Goal: Information Seeking & Learning: Learn about a topic

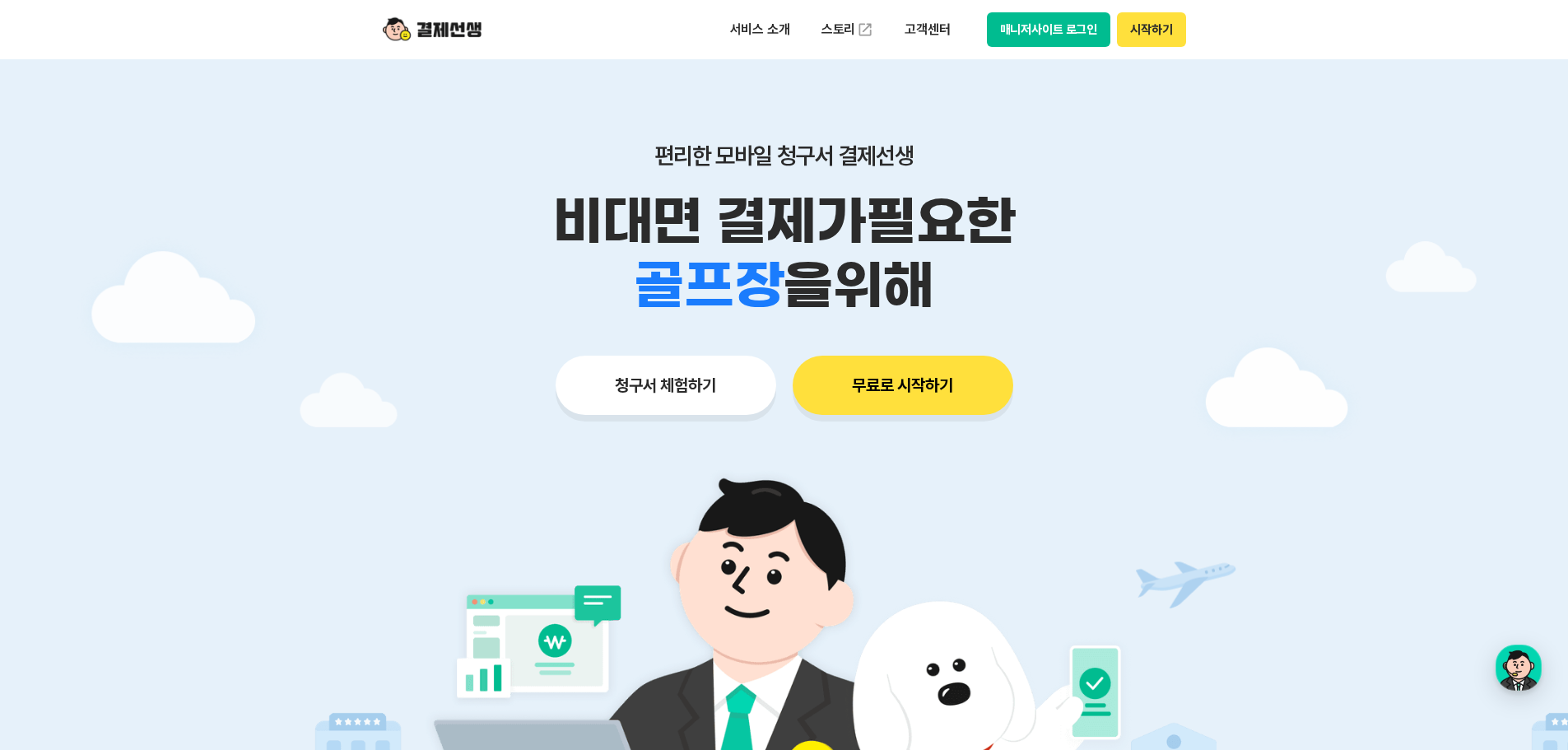
scroll to position [329, 0]
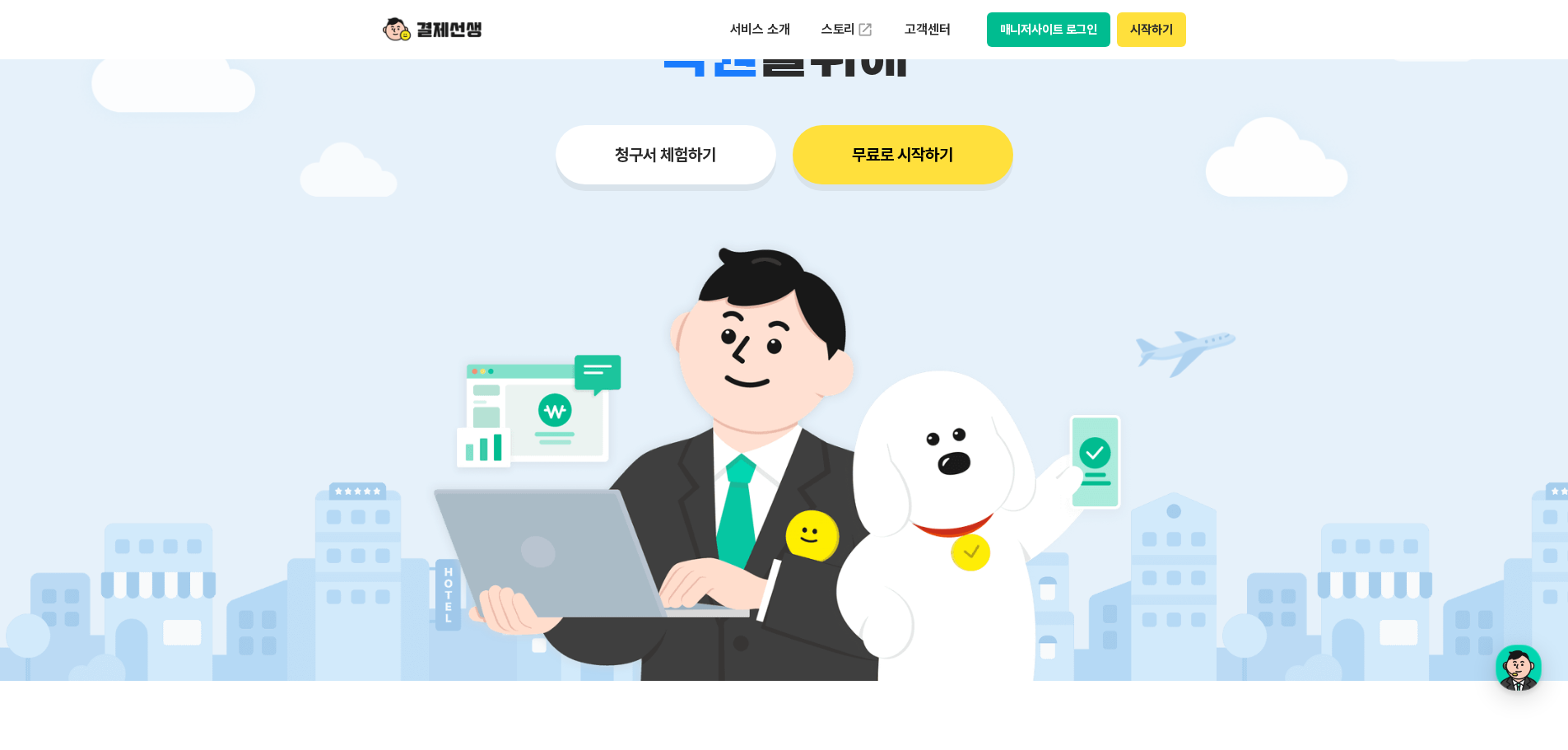
click at [676, 164] on button "청구서 체험하기" at bounding box center [666, 155] width 221 height 60
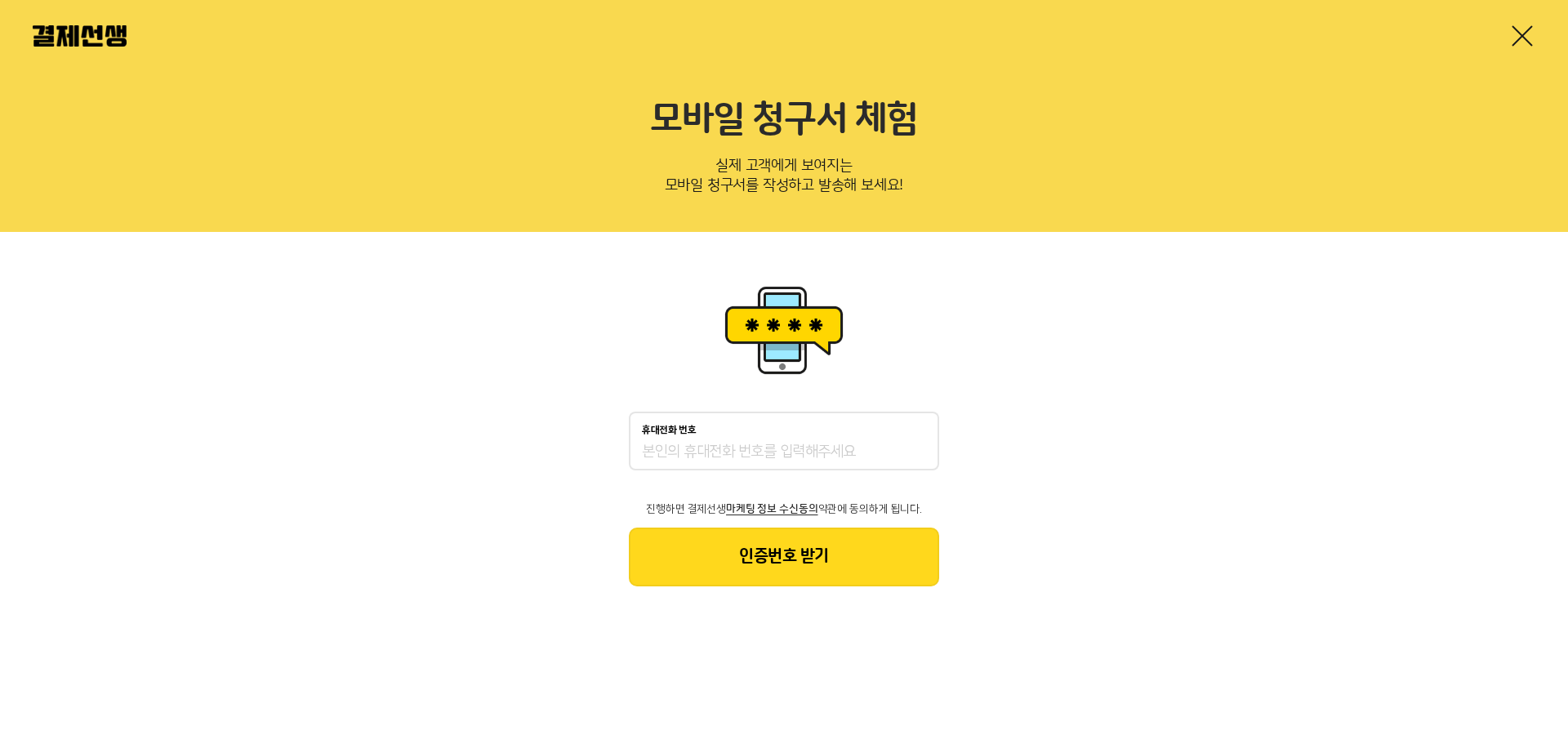
click at [1291, 453] on div "휴대전화 번호 진행하면 결제선생 마케팅 정보 수신동의 약관에 동의하게 됩니다. 인증번호 받기" at bounding box center [784, 432] width 1568 height 403
click at [1517, 26] on link at bounding box center [1522, 35] width 26 height 26
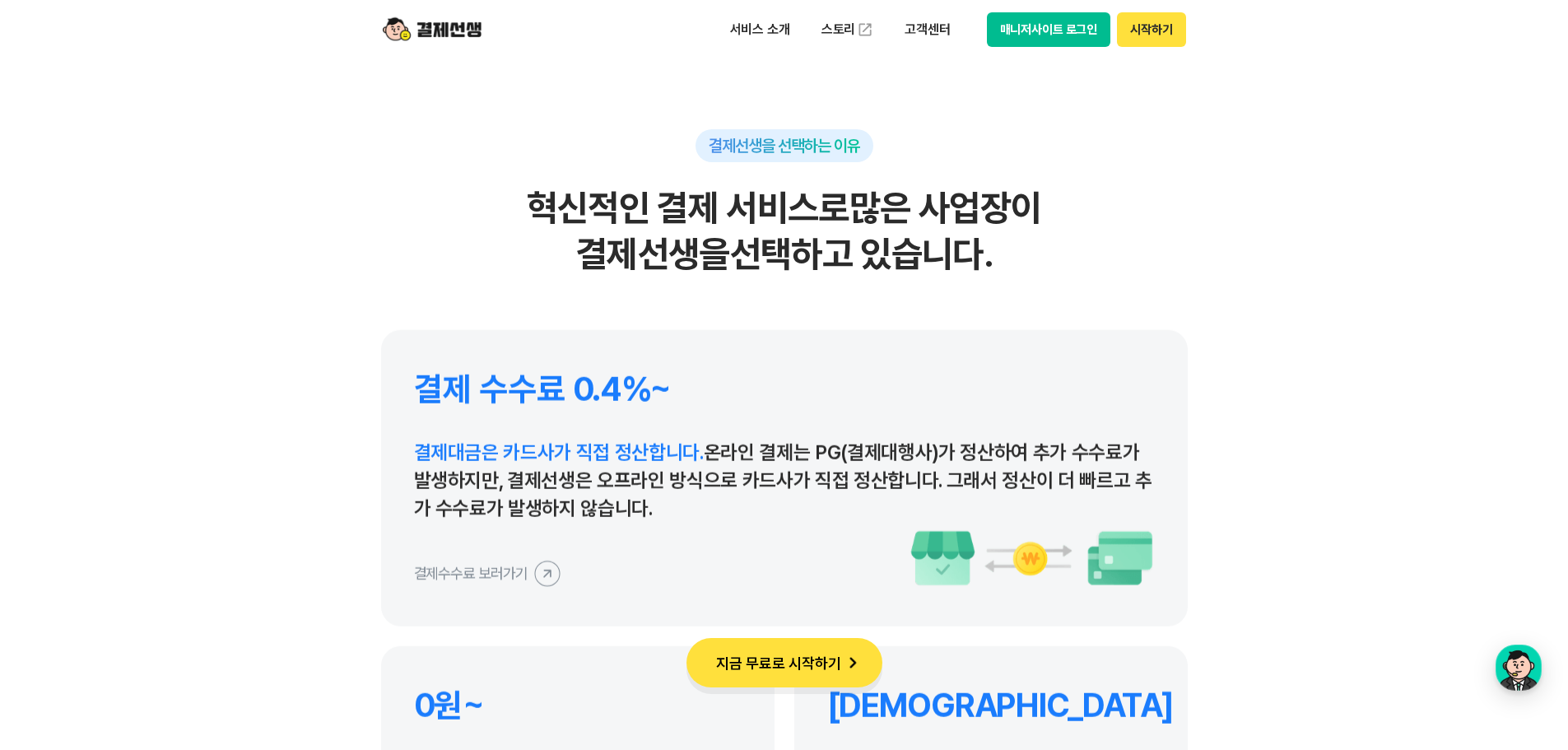
scroll to position [7735, 0]
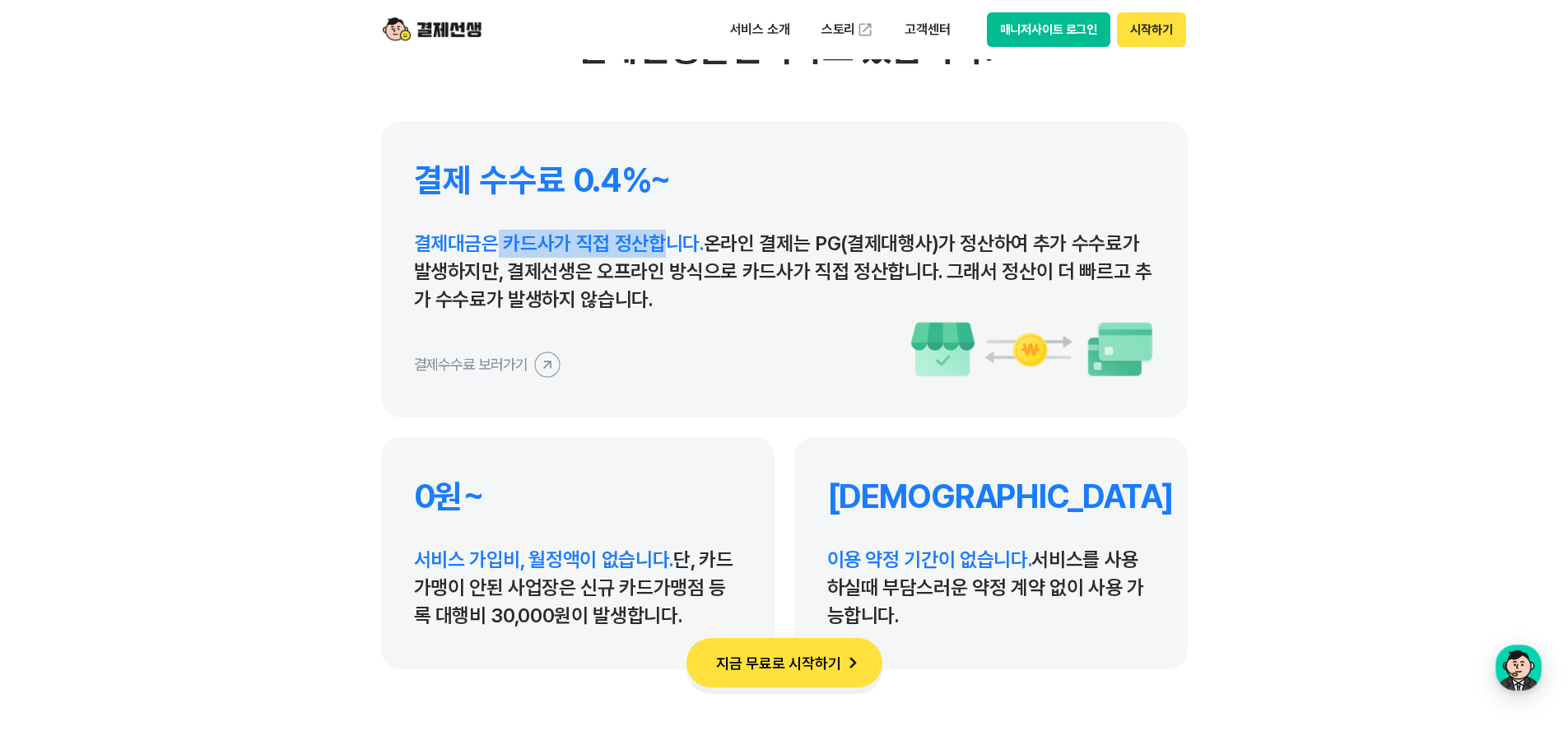
drag, startPoint x: 490, startPoint y: 240, endPoint x: 671, endPoint y: 251, distance: 181.3
click at [671, 251] on span "결제대금은 카드사가 직접 정산합니다." at bounding box center [559, 243] width 290 height 24
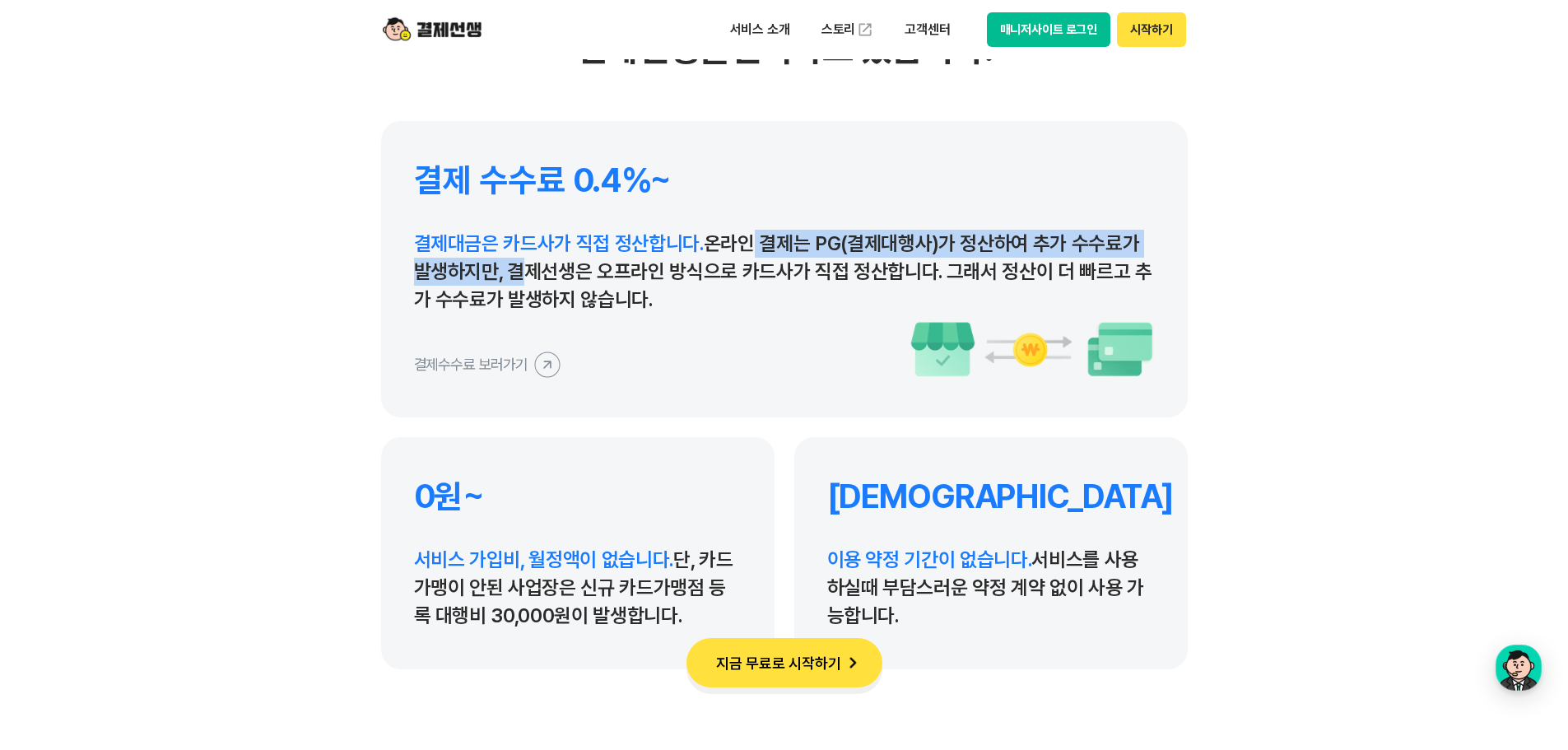
drag, startPoint x: 733, startPoint y: 240, endPoint x: 505, endPoint y: 280, distance: 231.5
click at [505, 280] on p "결제대금은 카드사가 직접 정산합니다. 온라인 결제는 PG(결제대행사)가 정산하여 추가 수수료가 발생하지만, 결제선생은 오프라인 방식으로 카드사…" at bounding box center [784, 271] width 741 height 84
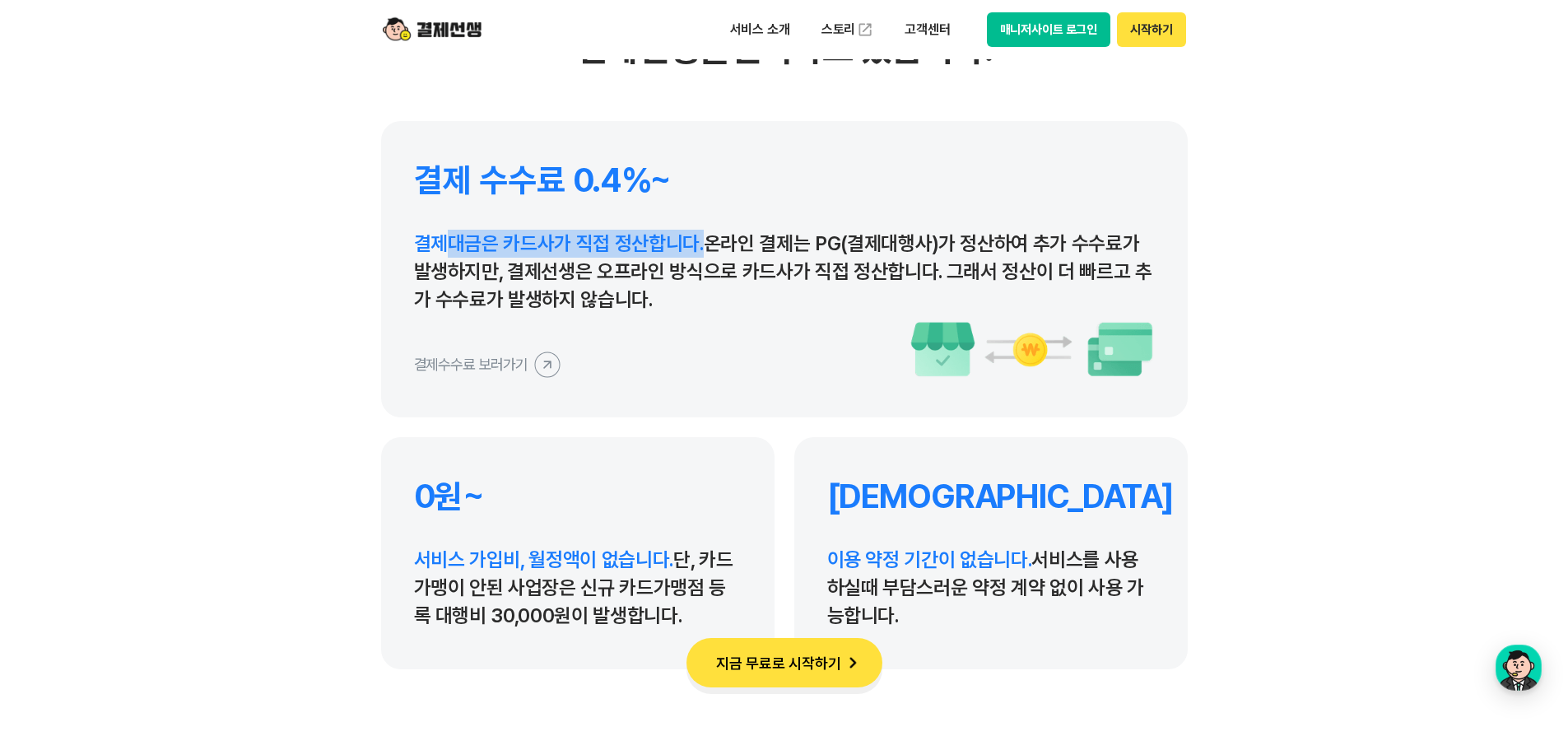
drag, startPoint x: 455, startPoint y: 247, endPoint x: 699, endPoint y: 233, distance: 244.4
click at [699, 233] on span "결제대금은 카드사가 직접 정산합니다." at bounding box center [559, 243] width 290 height 24
drag, startPoint x: 717, startPoint y: 245, endPoint x: 670, endPoint y: 304, distance: 75.4
click at [670, 304] on p "결제대금은 카드사가 직접 정산합니다. 온라인 결제는 PG(결제대행사)가 정산하여 추가 수수료가 발생하지만, 결제선생은 오프라인 방식으로 카드사…" at bounding box center [784, 271] width 741 height 84
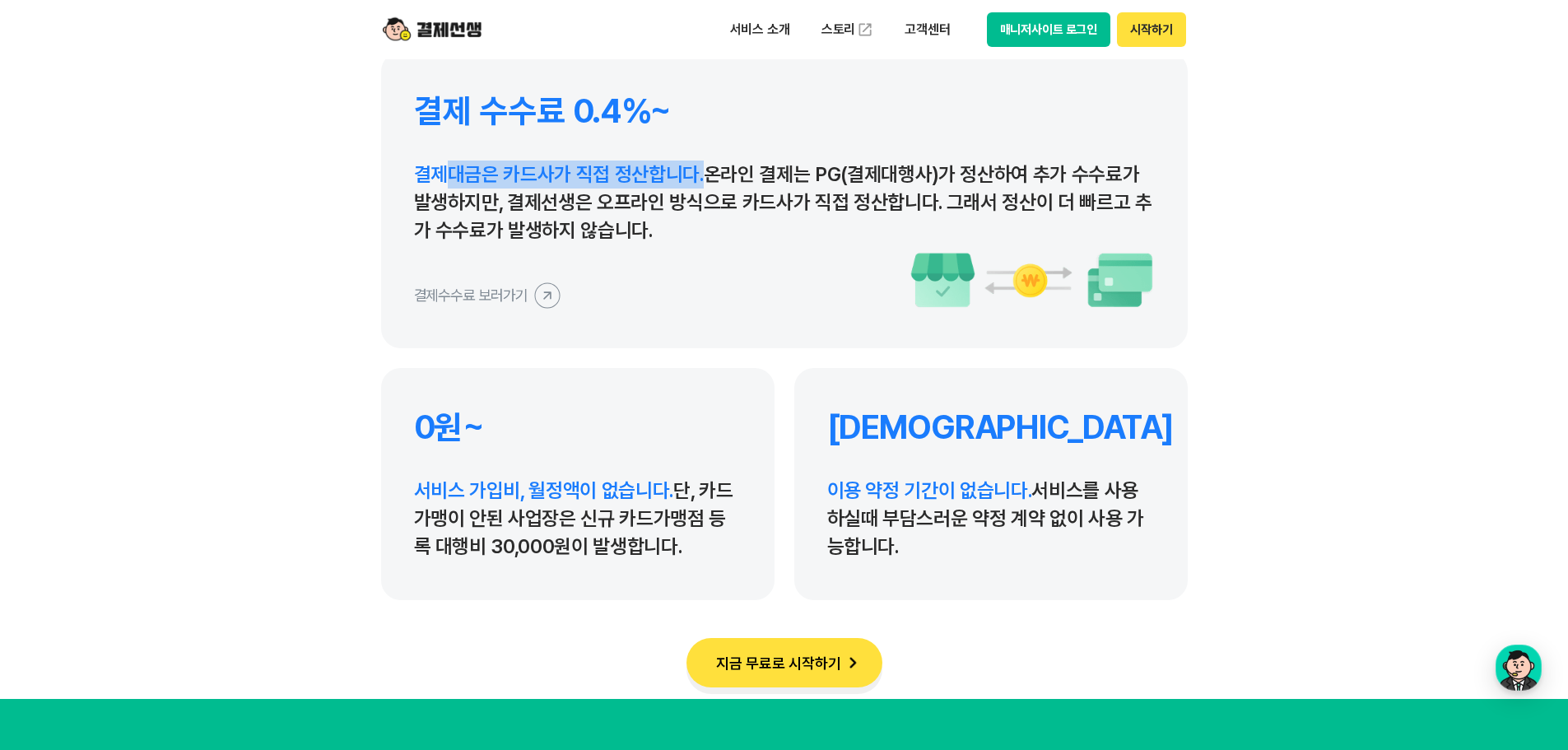
scroll to position [7899, 0]
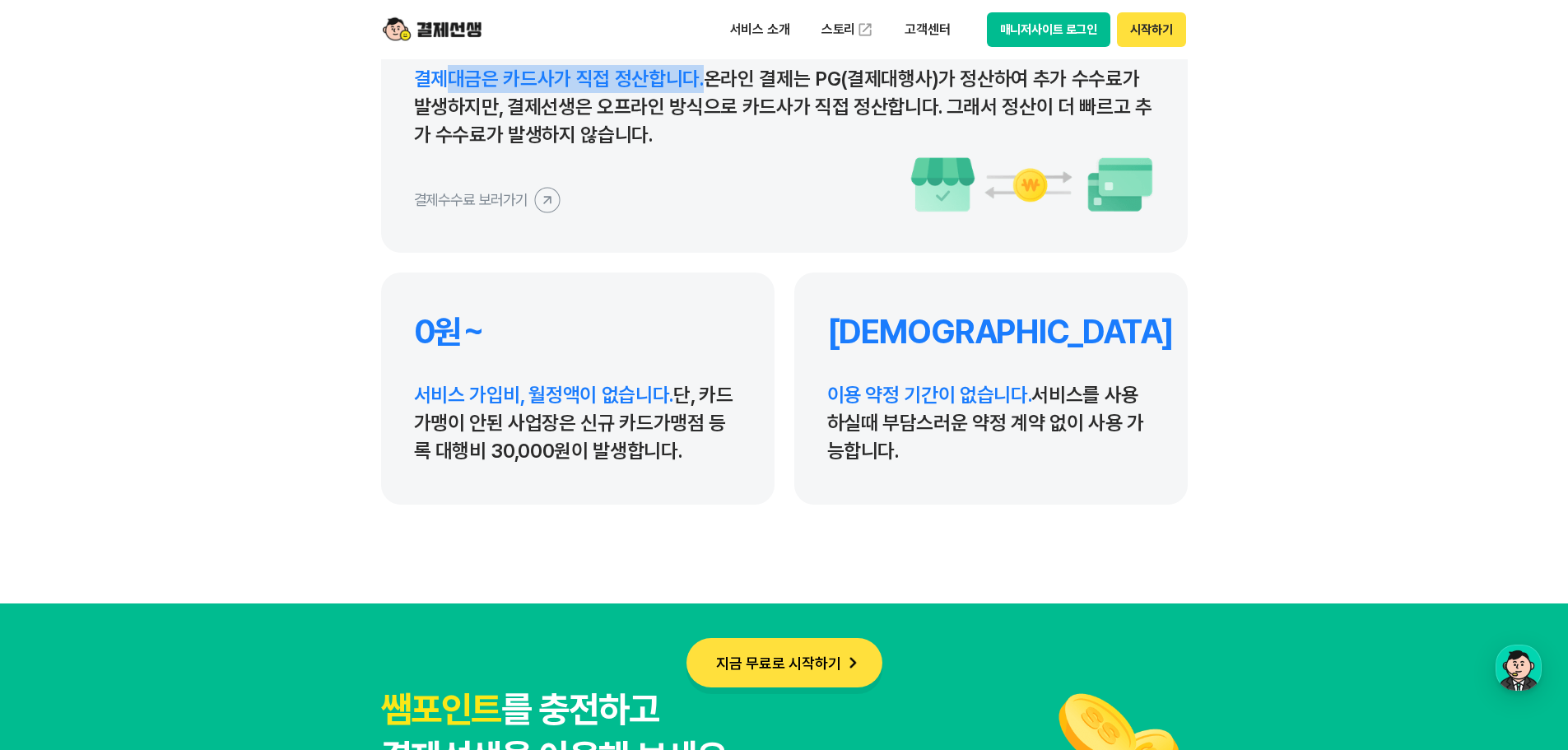
drag, startPoint x: 454, startPoint y: 400, endPoint x: 778, endPoint y: 449, distance: 327.7
click at [680, 463] on p "서비스 가입비, 월정액이 없습니다. 단, 카드가맹이 안된 사업장은 신규 카드가맹점 등록 대행비 30,000원이 발생합니다." at bounding box center [577, 423] width 328 height 84
click at [712, 474] on div "0원~ 서비스 가입비, 월정액이 없습니다. 단, 카드가맹이 안된 사업장은 신규 카드가맹점 등록 대행비 30,000원이 발생합니다." at bounding box center [578, 389] width 394 height 232
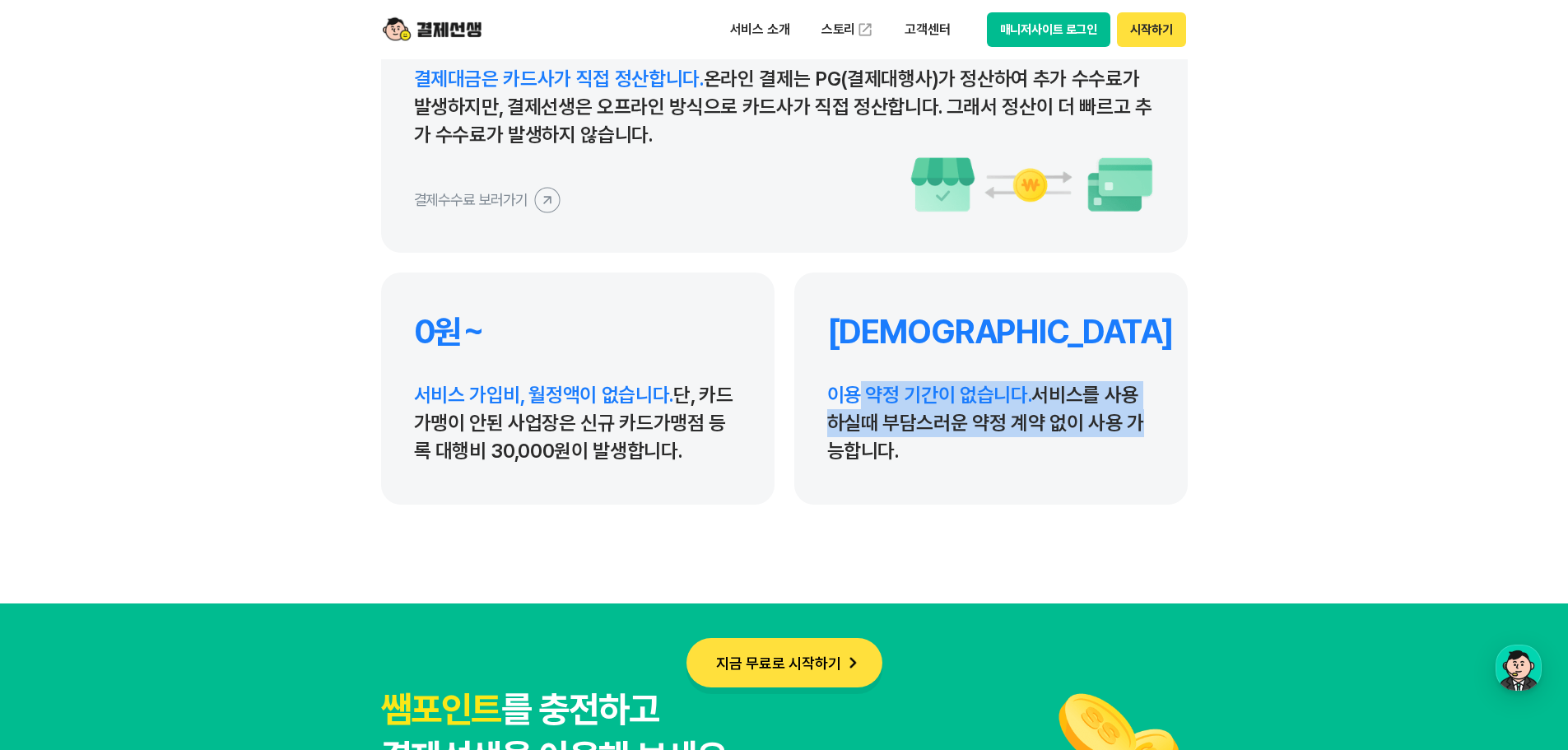
drag, startPoint x: 860, startPoint y: 401, endPoint x: 1122, endPoint y: 423, distance: 262.9
click at [1122, 423] on p "이용 약정 기간이 없습니다. 서비스를 사용하실때 부담스러운 약정 계약 없이 사용 가능합니다." at bounding box center [991, 423] width 328 height 84
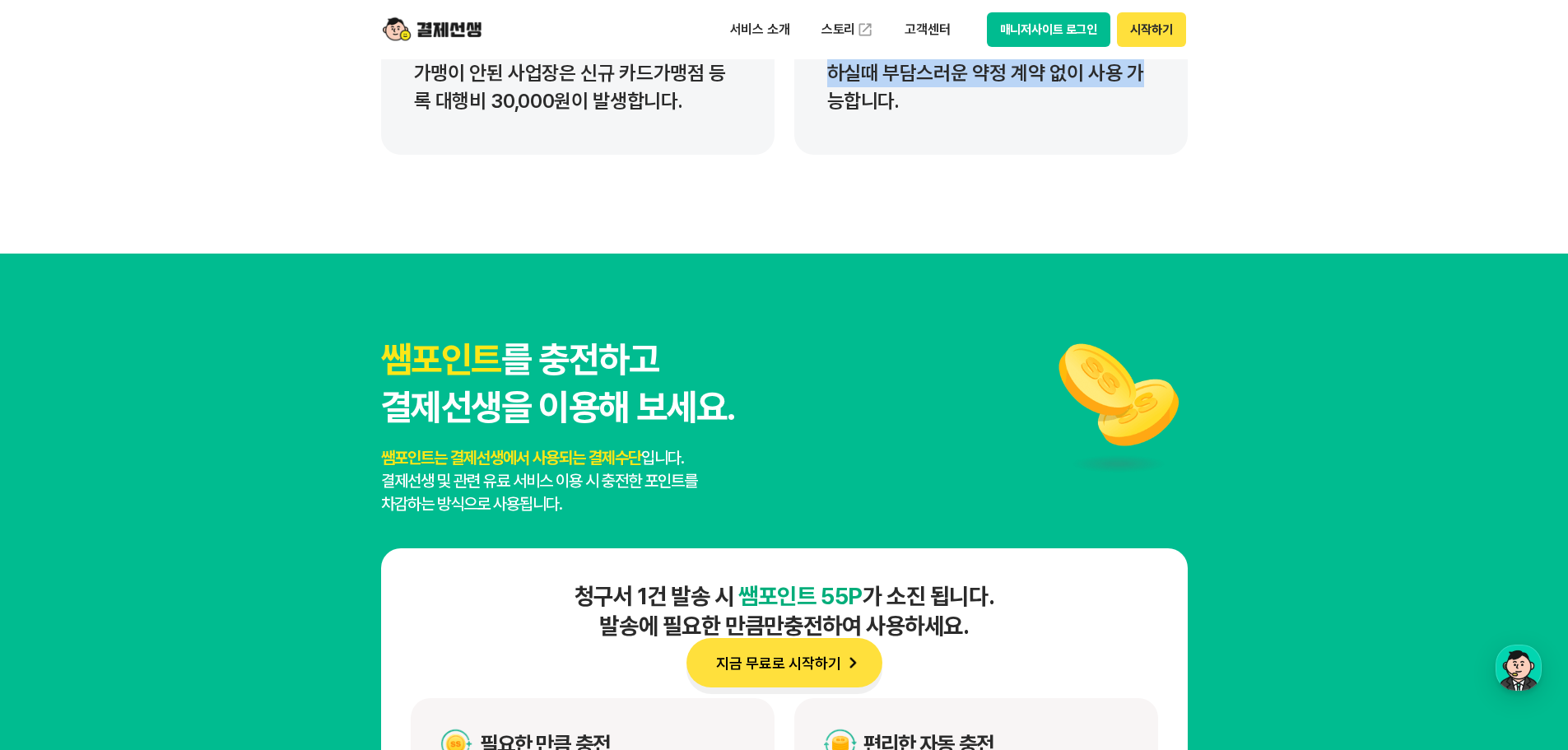
scroll to position [8393, 0]
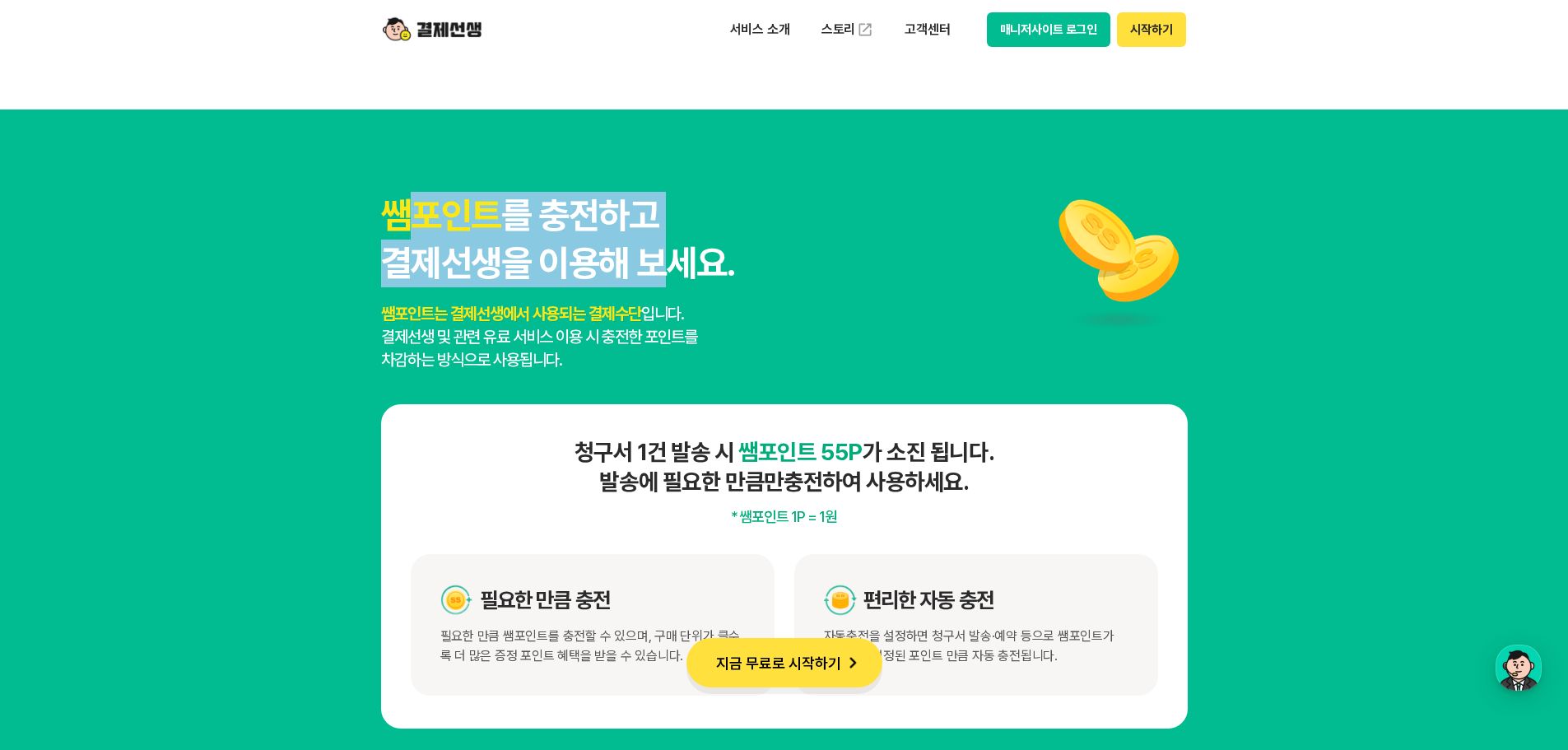
drag, startPoint x: 408, startPoint y: 220, endPoint x: 657, endPoint y: 273, distance: 254.6
click at [657, 273] on h3 "쌤포인트 를 충전하고 결제선생을 이용해 보세요." at bounding box center [558, 239] width 354 height 95
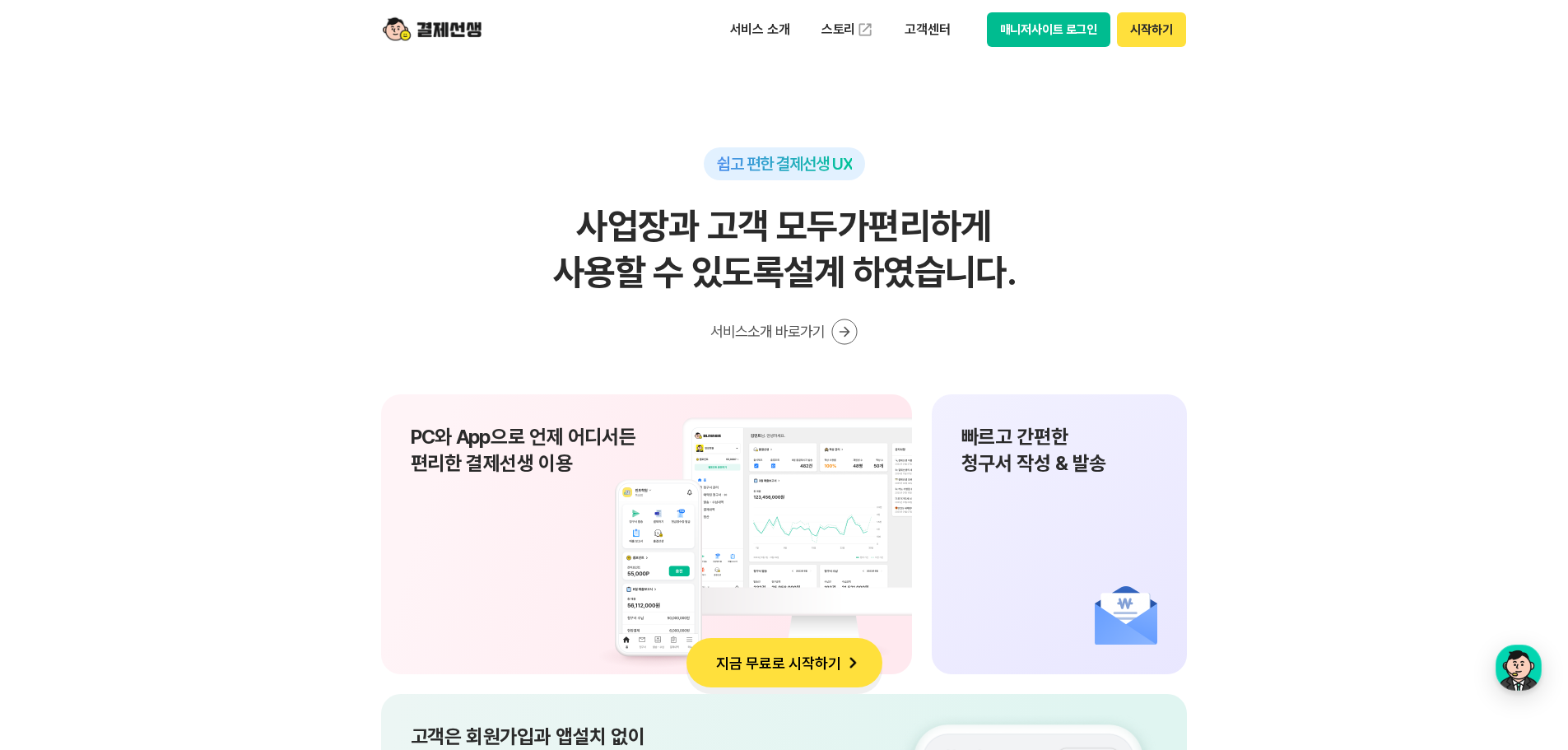
scroll to position [10779, 0]
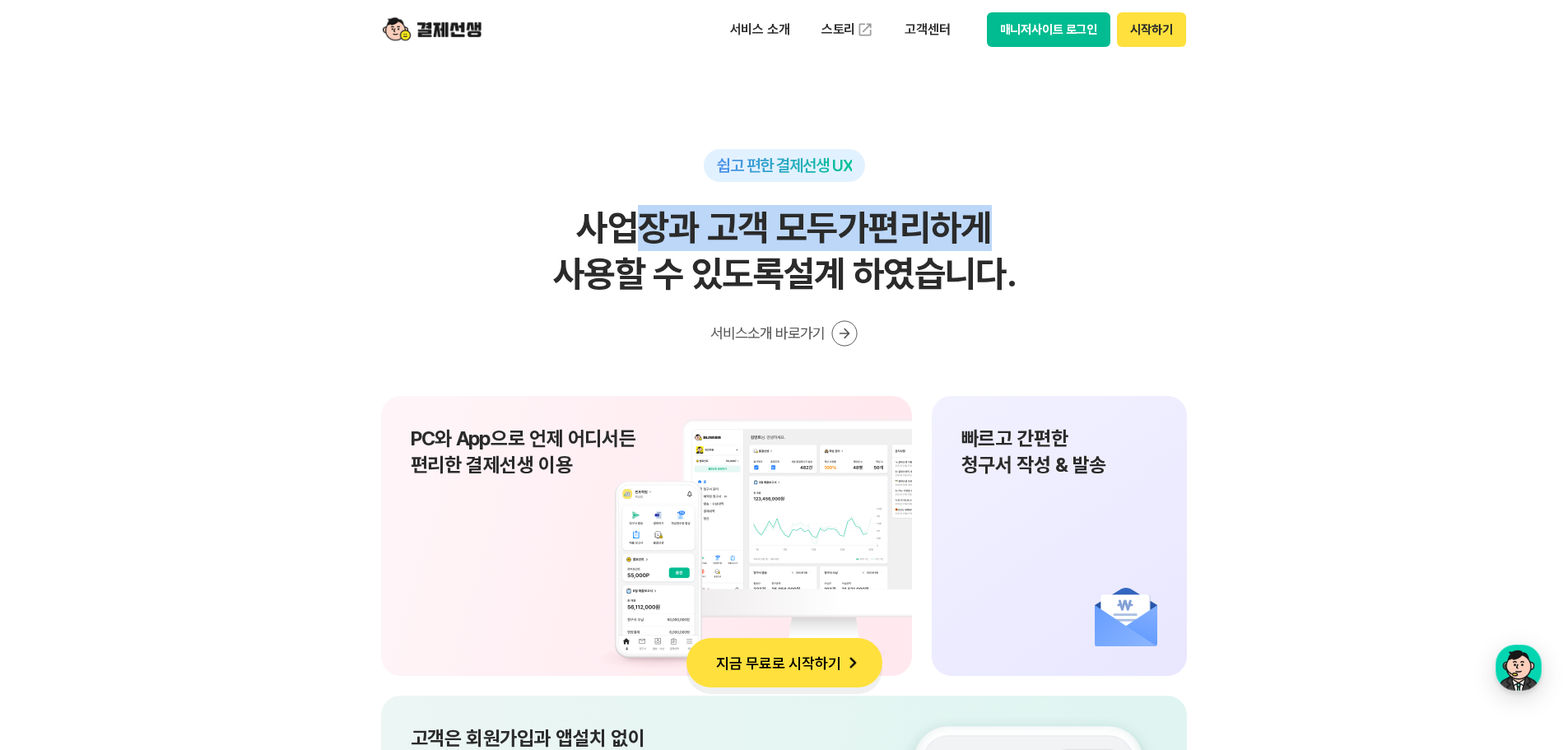
drag, startPoint x: 636, startPoint y: 237, endPoint x: 988, endPoint y: 221, distance: 352.4
click at [988, 221] on h2 "사업장과 고객 모두가 편리하게 사용할 수 있도록 설계 하였습니다." at bounding box center [785, 251] width 807 height 92
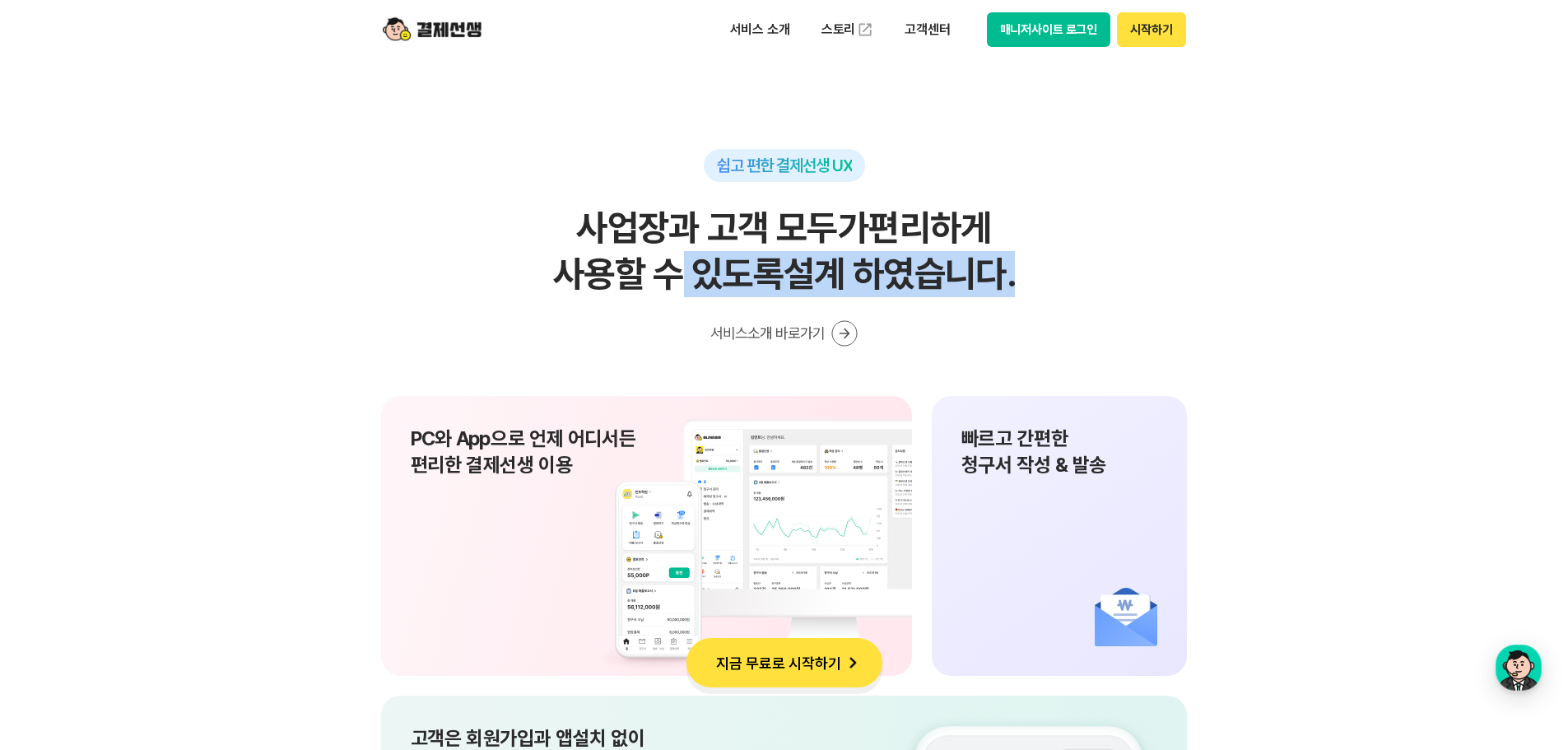
drag, startPoint x: 665, startPoint y: 278, endPoint x: 1104, endPoint y: 255, distance: 439.6
click at [1102, 255] on h2 "사업장과 고객 모두가 편리하게 사용할 수 있도록 설계 하였습니다." at bounding box center [785, 251] width 807 height 92
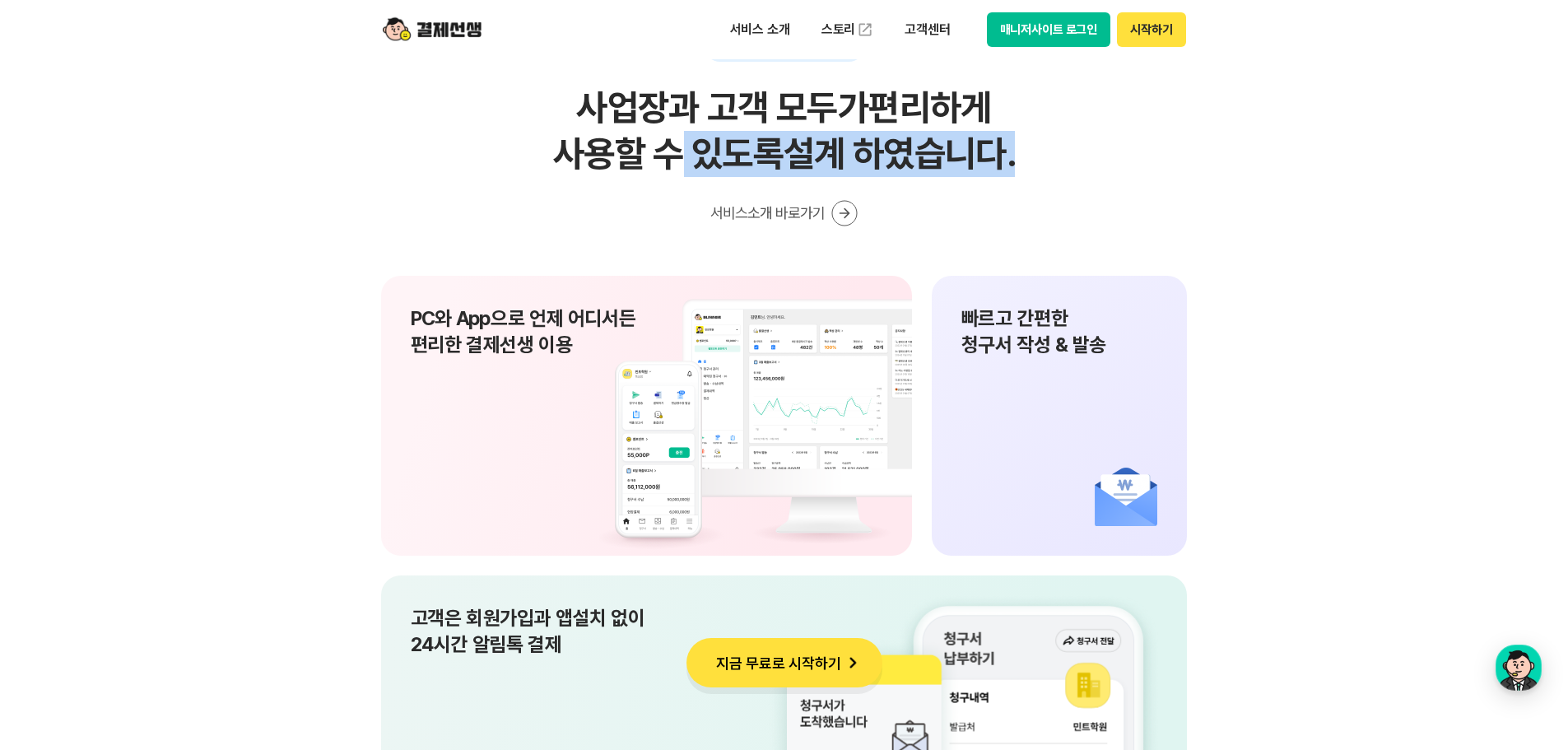
scroll to position [11109, 0]
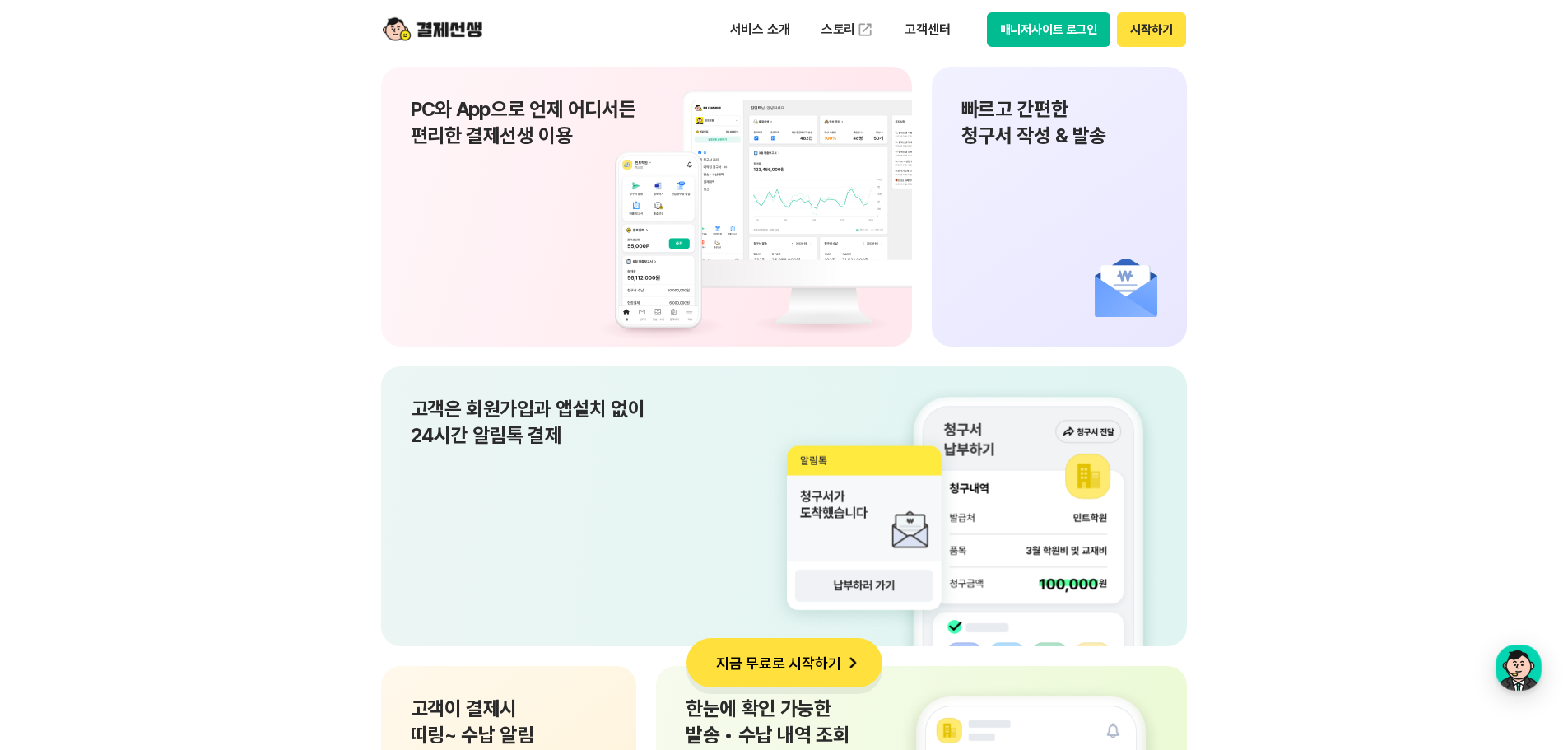
drag, startPoint x: 453, startPoint y: 409, endPoint x: 559, endPoint y: 447, distance: 112.6
click at [559, 447] on p "고객은 회원가입과 앱설치 없이 24시간 알림톡 결제" at bounding box center [785, 422] width 747 height 53
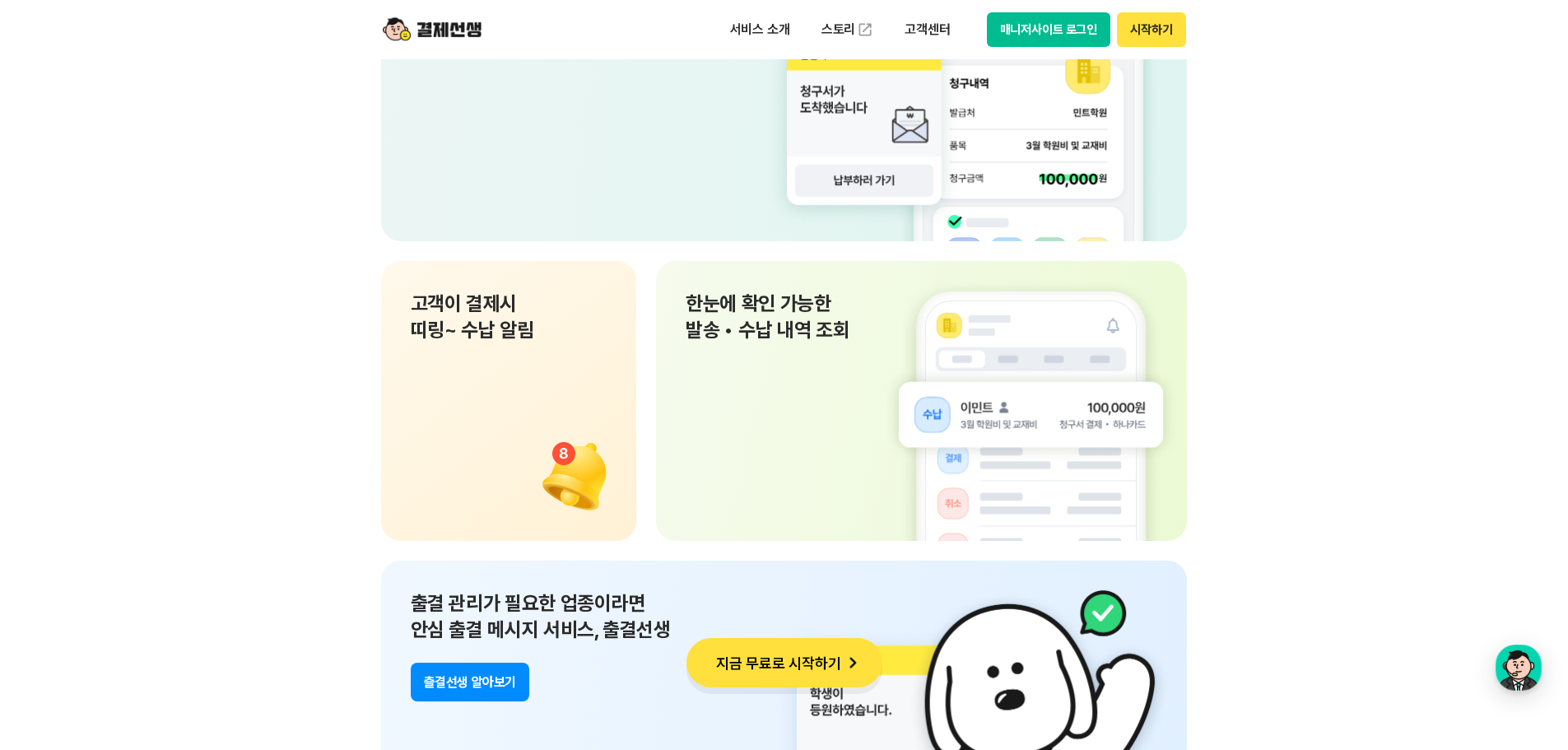
scroll to position [11520, 0]
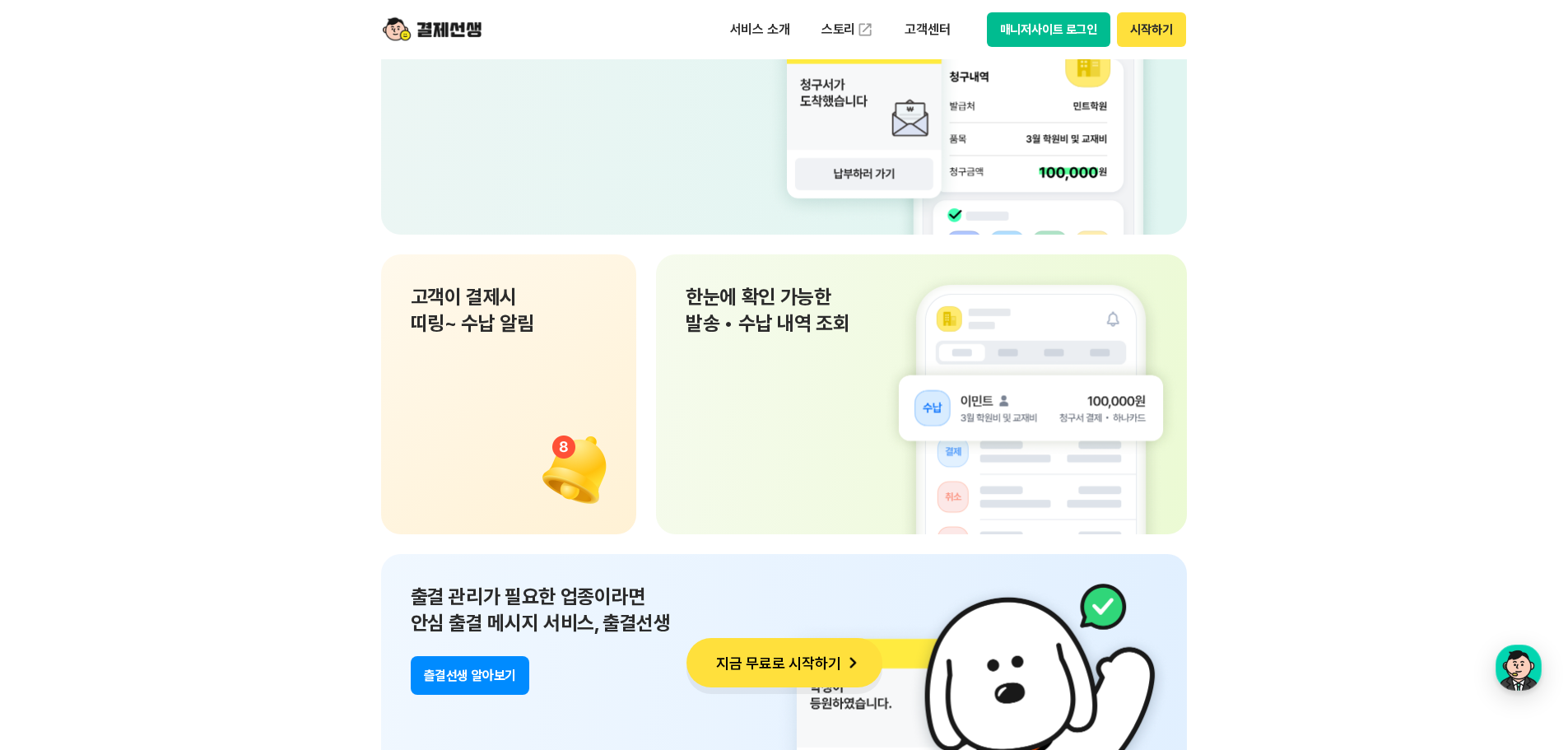
drag, startPoint x: 425, startPoint y: 302, endPoint x: 551, endPoint y: 338, distance: 131.0
click at [551, 338] on div "고객이 결제시 띠링~ 수납 알림" at bounding box center [509, 394] width 256 height 279
drag, startPoint x: 735, startPoint y: 297, endPoint x: 837, endPoint y: 305, distance: 102.3
click at [837, 305] on p "한눈에 확인 가능한 발송 • 수납 내역 조회" at bounding box center [921, 310] width 472 height 53
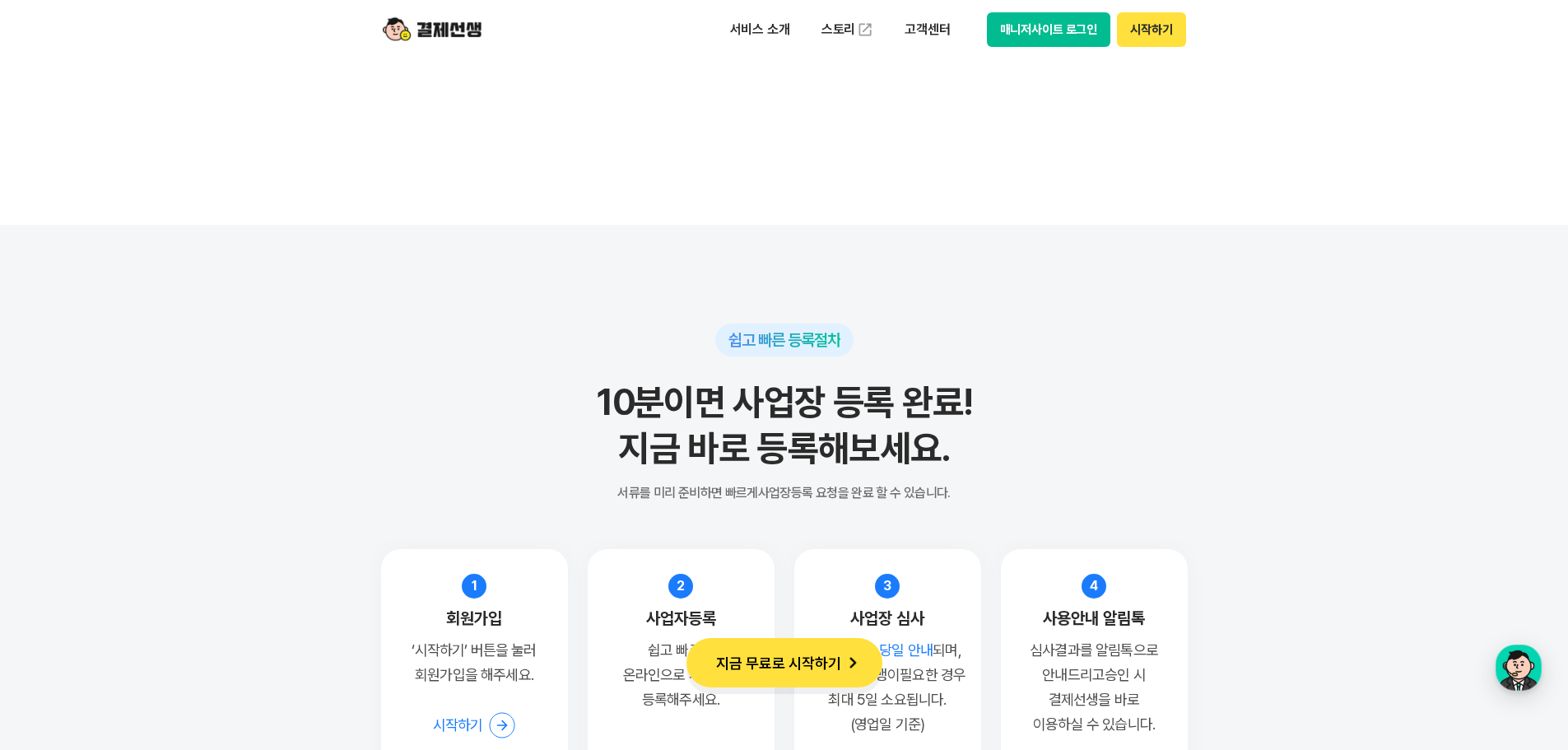
scroll to position [12672, 0]
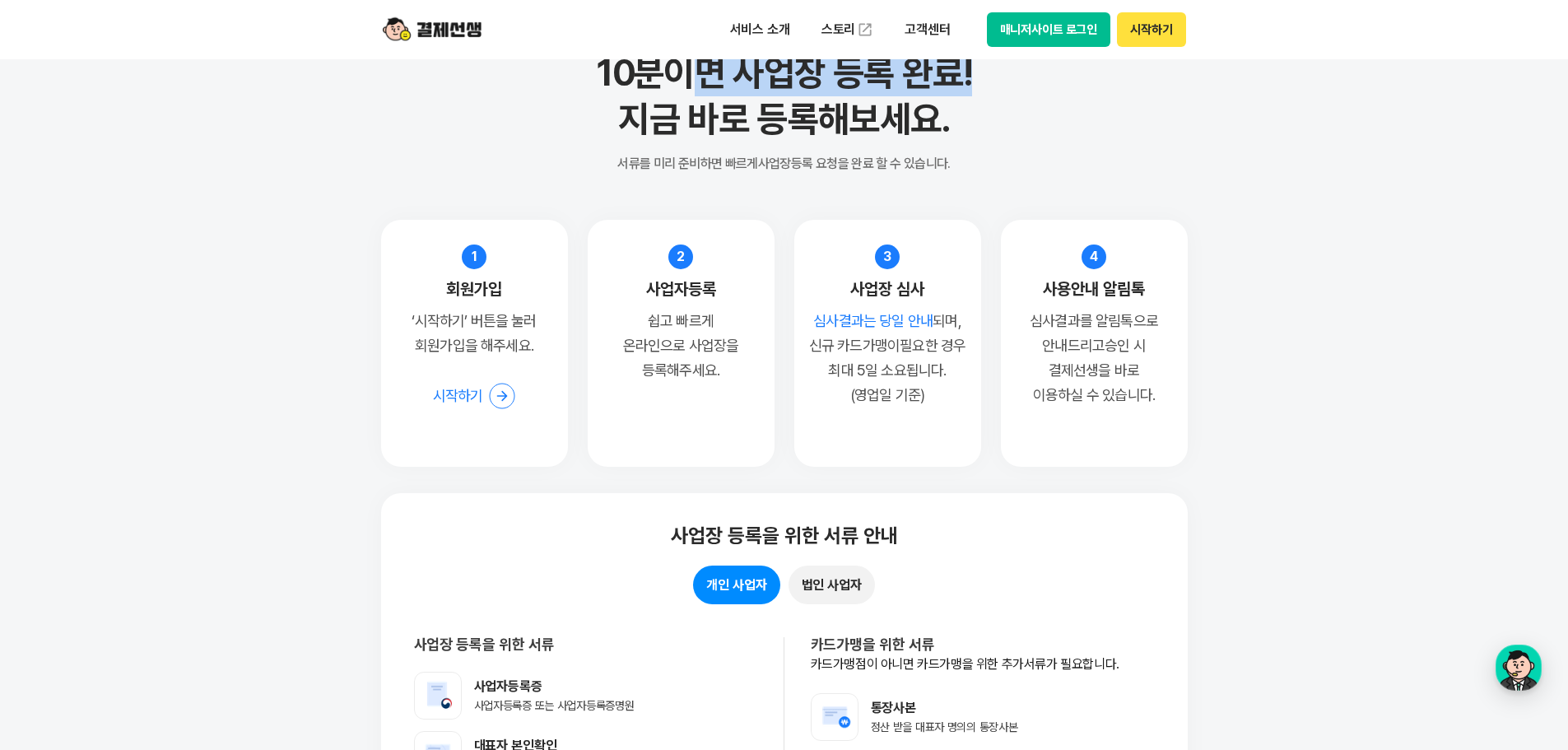
drag, startPoint x: 709, startPoint y: 85, endPoint x: 982, endPoint y: 93, distance: 273.1
click at [982, 93] on h2 "10분이면 사업장 등록 완료! 지금 바로 등록해보세요." at bounding box center [785, 96] width 807 height 92
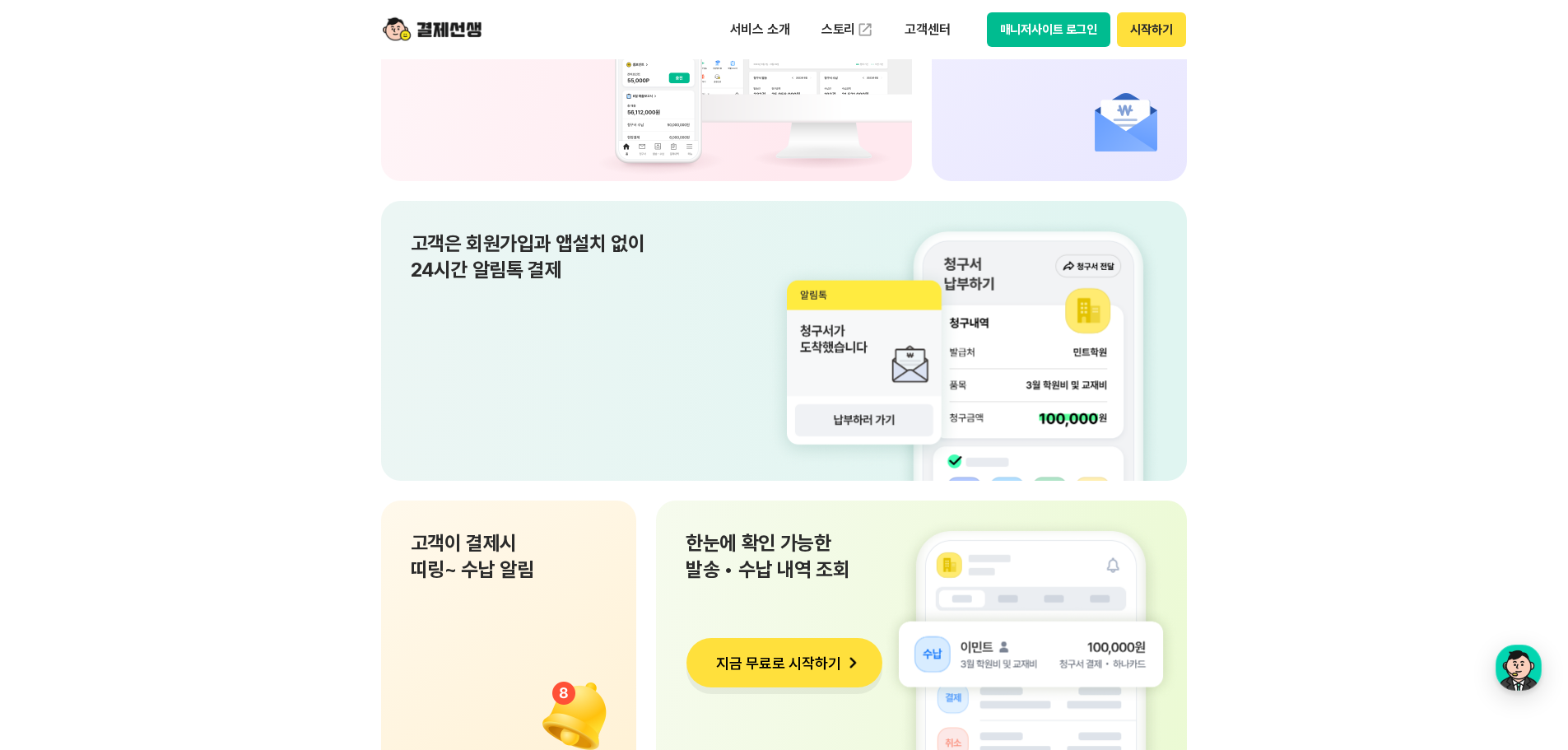
scroll to position [11602, 0]
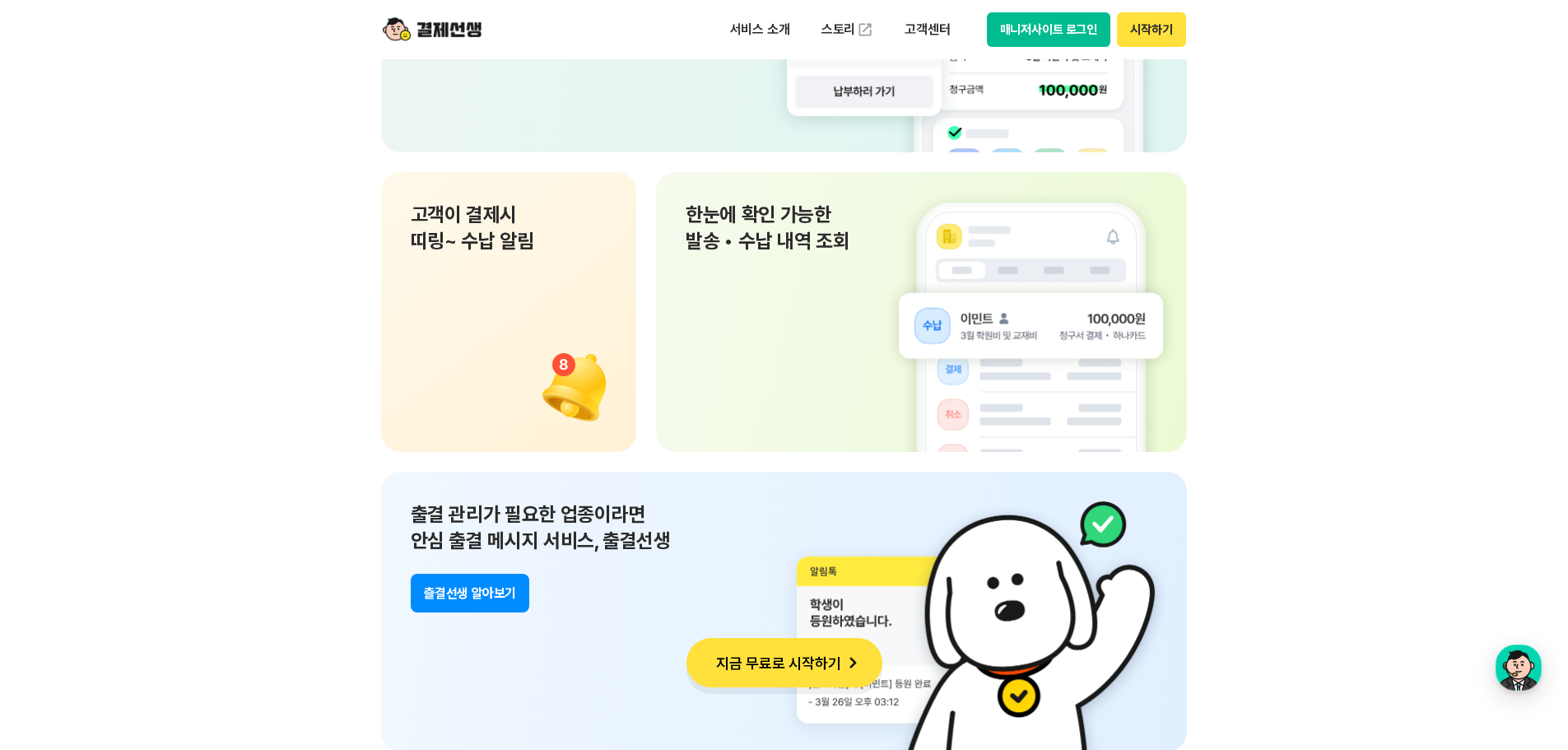
click at [714, 254] on p "한눈에 확인 가능한 발송 • 수납 내역 조회" at bounding box center [921, 228] width 472 height 53
click at [785, 234] on p "한눈에 확인 가능한 발송 • 수납 내역 조회" at bounding box center [921, 228] width 472 height 53
click at [763, 307] on div "한눈에 확인 가능한 발송 • 수납 내역 조회" at bounding box center [921, 311] width 531 height 279
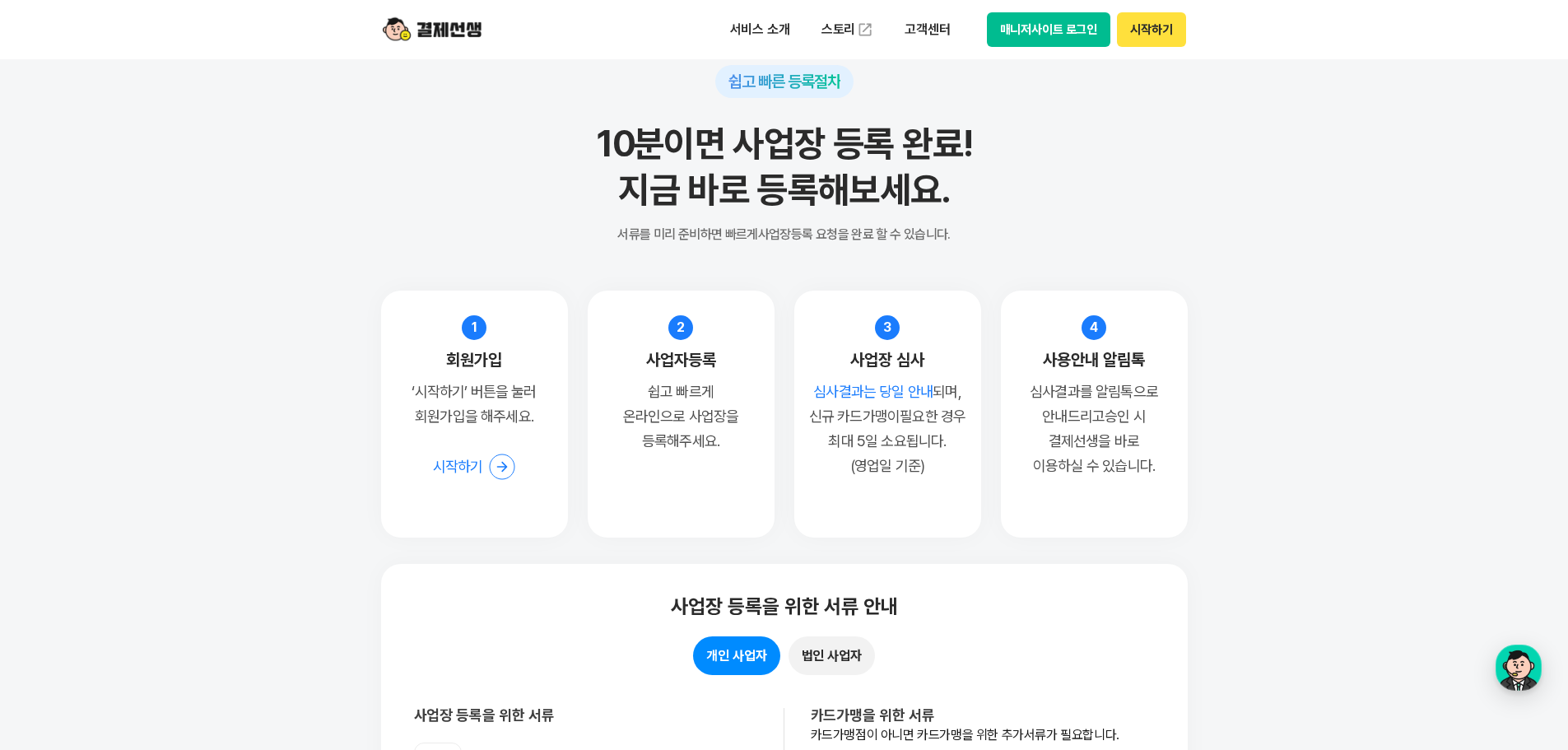
scroll to position [12590, 0]
